Goal: Communication & Community: Participate in discussion

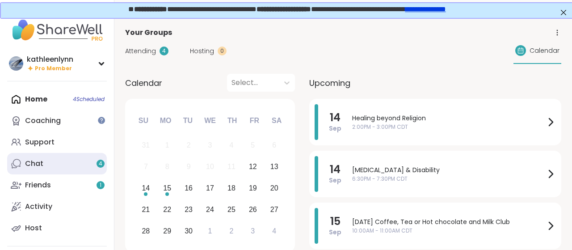
click at [42, 162] on div "Chat 4" at bounding box center [34, 164] width 18 height 10
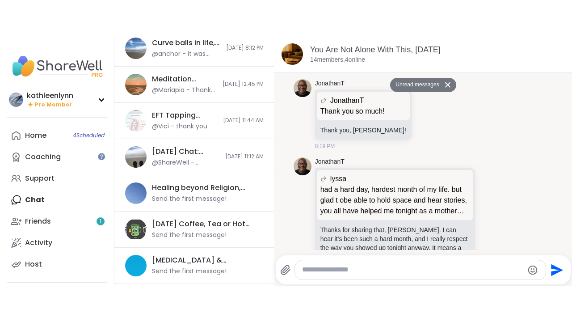
scroll to position [180, 0]
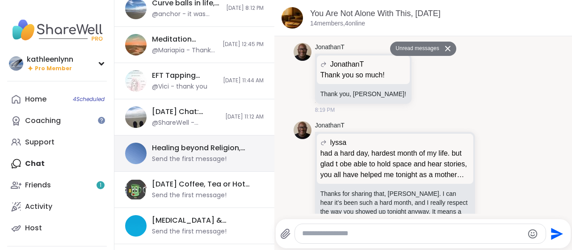
click at [203, 145] on div "Healing beyond Religion, [DATE]" at bounding box center [205, 148] width 106 height 10
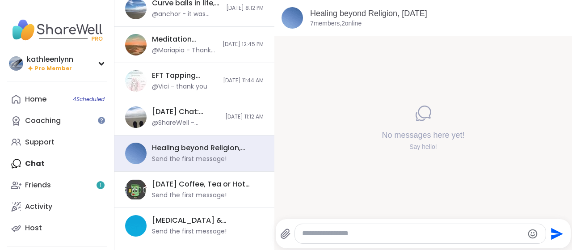
click at [311, 228] on div at bounding box center [420, 233] width 250 height 19
click at [314, 235] on textarea "Type your message" at bounding box center [412, 233] width 221 height 9
type textarea "*"
paste textarea "**********"
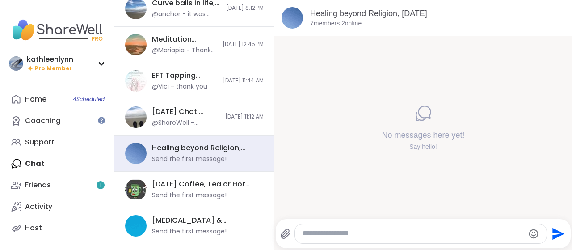
type textarea "**********"
click at [554, 232] on icon "Send" at bounding box center [558, 233] width 12 height 12
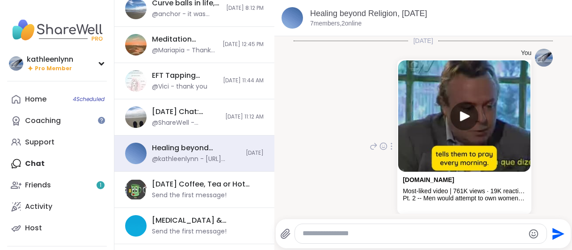
click at [465, 117] on img at bounding box center [464, 115] width 132 height 111
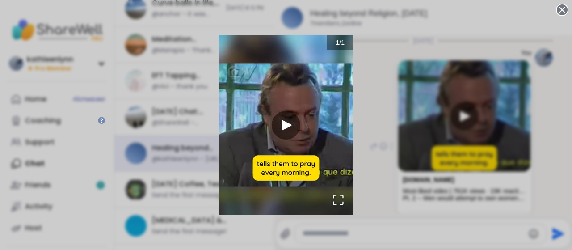
click at [290, 123] on img "Go to Slide 1" at bounding box center [285, 125] width 135 height 180
click at [285, 124] on img "Go to Slide 1" at bounding box center [285, 125] width 135 height 180
click at [341, 196] on icon "Open Fullscreen" at bounding box center [338, 199] width 13 height 13
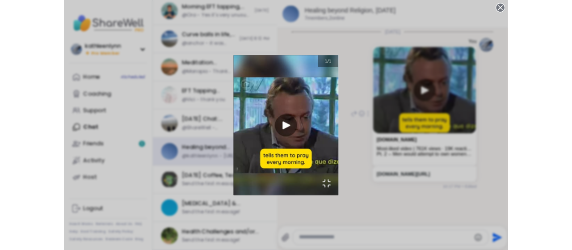
scroll to position [136, 0]
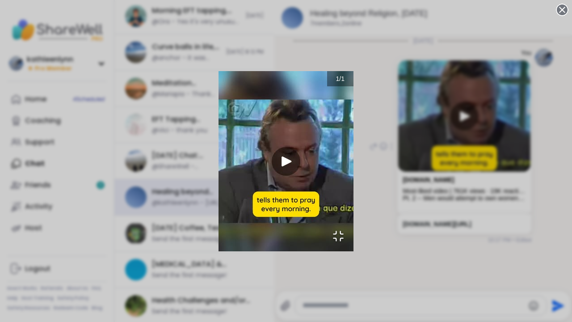
click at [287, 162] on img "Go to Slide 1" at bounding box center [285, 161] width 135 height 180
click at [305, 198] on img "Go to Slide 1" at bounding box center [285, 161] width 135 height 180
click at [321, 124] on img "Go to Slide 1" at bounding box center [285, 161] width 135 height 180
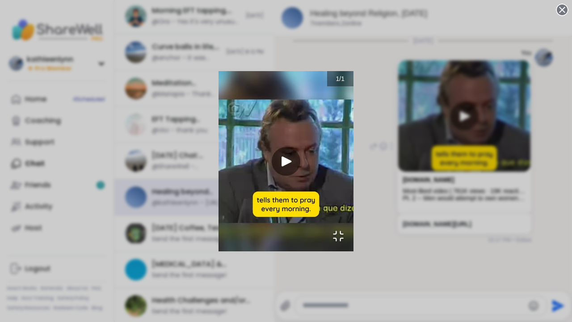
click at [321, 124] on img "Go to Slide 1" at bounding box center [285, 161] width 135 height 180
click at [341, 237] on icon "Open Fullscreen" at bounding box center [338, 236] width 13 height 13
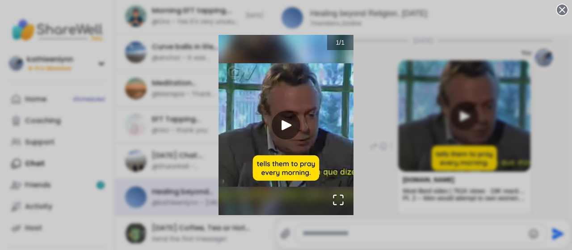
click at [375, 184] on div "1 / 1" at bounding box center [286, 125] width 572 height 250
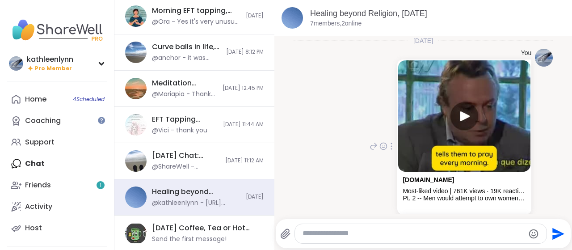
click at [464, 119] on img at bounding box center [464, 115] width 132 height 111
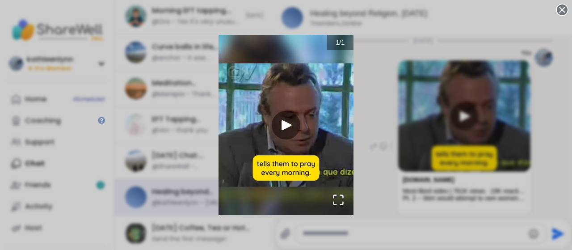
click at [464, 118] on div "1 / 1" at bounding box center [286, 125] width 572 height 250
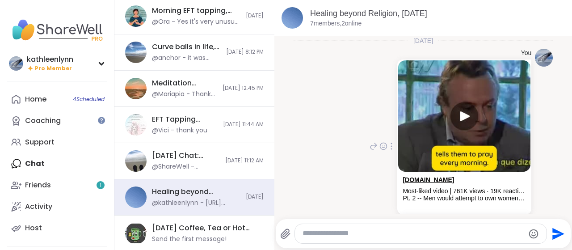
click at [434, 182] on link "[DOMAIN_NAME]" at bounding box center [427, 179] width 51 height 7
